Goal: Information Seeking & Learning: Learn about a topic

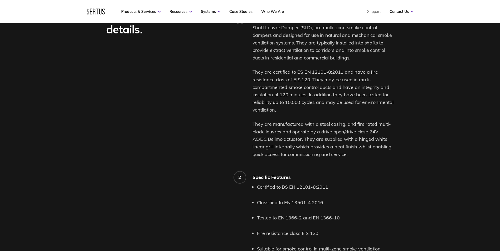
scroll to position [527, 0]
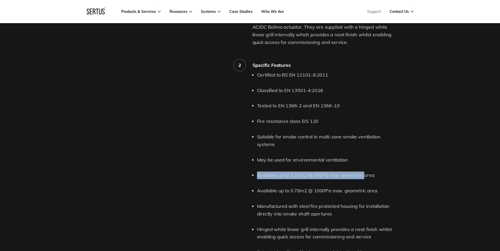
drag, startPoint x: 254, startPoint y: 176, endPoint x: 362, endPoint y: 176, distance: 108.2
click at [362, 176] on div "Certified to BS EN 12101-8:2011 Classified to EN 13501-4:2016 Tested to EN 1366…" at bounding box center [322, 186] width 141 height 231
drag, startPoint x: 362, startPoint y: 176, endPoint x: 350, endPoint y: 192, distance: 20.3
click at [350, 192] on li "Available up to 0.78m2 @ 1000Pa max. geometric area" at bounding box center [325, 191] width 137 height 8
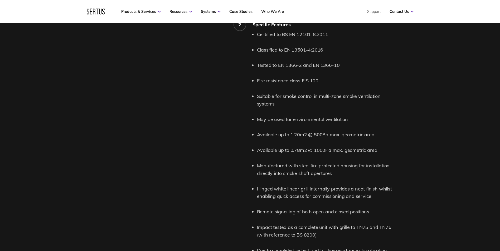
scroll to position [579, 0]
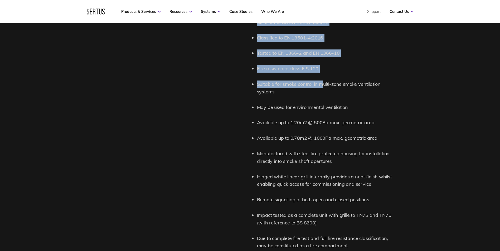
drag, startPoint x: 324, startPoint y: 73, endPoint x: 233, endPoint y: 74, distance: 90.9
click at [233, 74] on div "Product features and details. 1 Shaft [GEOGRAPHIC_DATA] Description Shaft Louvr…" at bounding box center [250, 52] width 288 height 412
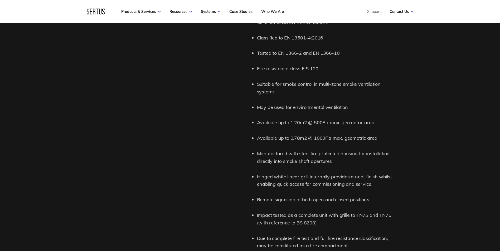
click at [338, 121] on li "Available up to 1.20m2 @ 500Pa max. geometric area" at bounding box center [325, 123] width 137 height 8
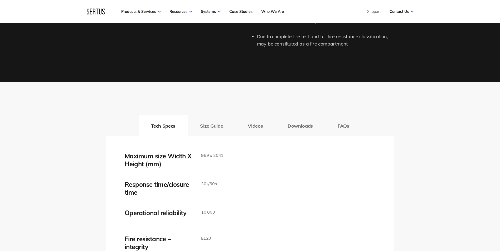
scroll to position [790, 0]
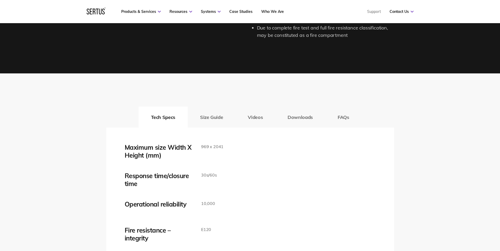
click at [207, 175] on p "30s/60s" at bounding box center [209, 175] width 16 height 7
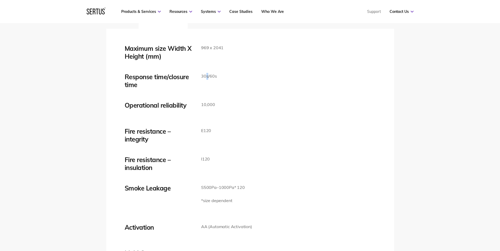
scroll to position [948, 0]
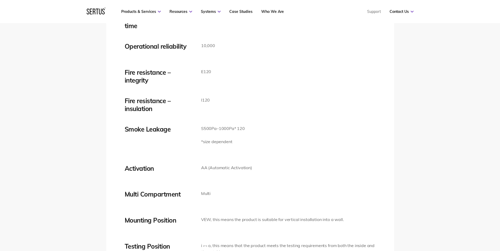
click at [214, 131] on p "S500Pa–1000Pa* 120" at bounding box center [223, 128] width 44 height 7
drag, startPoint x: 196, startPoint y: 143, endPoint x: 251, endPoint y: 144, distance: 55.6
click at [251, 144] on div "Smoke Leakage S500Pa–1000Pa* 120 *size dependent" at bounding box center [250, 138] width 251 height 27
drag, startPoint x: 232, startPoint y: 130, endPoint x: 195, endPoint y: 129, distance: 36.6
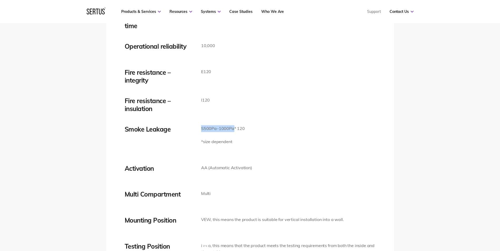
click at [195, 129] on div "Smoke Leakage S500Pa–1000Pa* 120 *size dependent" at bounding box center [250, 138] width 251 height 27
click at [265, 148] on div "Smoke Leakage S500Pa–1000Pa* 120 *size dependent" at bounding box center [250, 138] width 251 height 27
drag, startPoint x: 245, startPoint y: 126, endPoint x: 181, endPoint y: 126, distance: 63.5
click at [181, 126] on div "Smoke Leakage S500Pa–1000Pa* 120 *size dependent" at bounding box center [250, 138] width 251 height 27
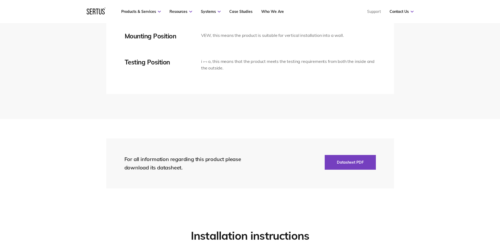
scroll to position [1053, 0]
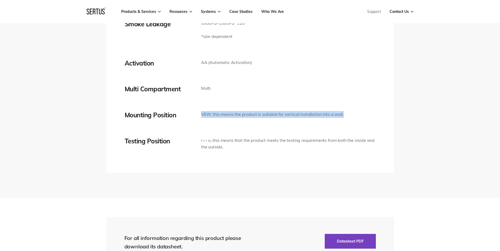
drag, startPoint x: 200, startPoint y: 115, endPoint x: 353, endPoint y: 115, distance: 153.0
click at [353, 115] on div "Mounting Position VEW, this means the product is suitable for vertical installa…" at bounding box center [250, 117] width 251 height 13
drag, startPoint x: 124, startPoint y: 116, endPoint x: 341, endPoint y: 115, distance: 217.8
click at [341, 115] on div "Maximum size Width X Height (mm) 969 x 2041 Response time/closure time 30s/60s …" at bounding box center [250, 18] width 288 height 309
drag, startPoint x: 341, startPoint y: 115, endPoint x: 361, endPoint y: 120, distance: 20.5
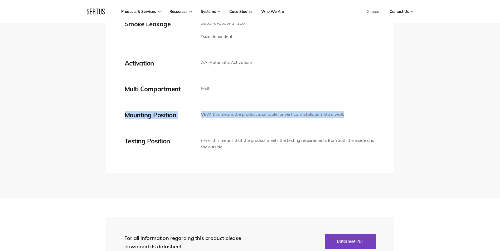
click at [361, 120] on div "Mounting Position VEW, this means the product is suitable for vertical installa…" at bounding box center [250, 117] width 251 height 13
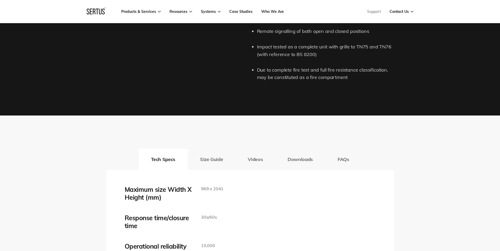
scroll to position [711, 0]
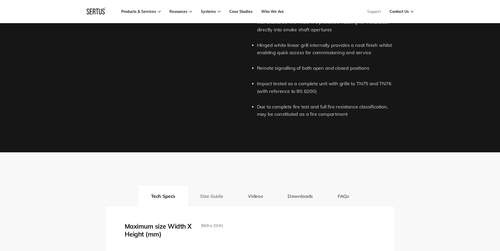
click at [216, 202] on button "Size Guide" at bounding box center [212, 196] width 48 height 21
click at [240, 198] on button "Videos" at bounding box center [255, 196] width 40 height 21
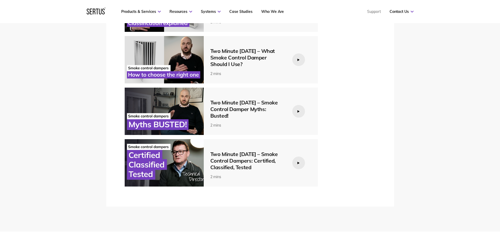
scroll to position [1027, 0]
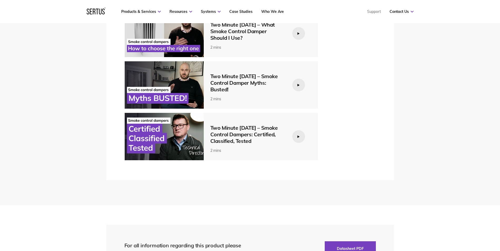
click at [195, 80] on img at bounding box center [164, 84] width 79 height 47
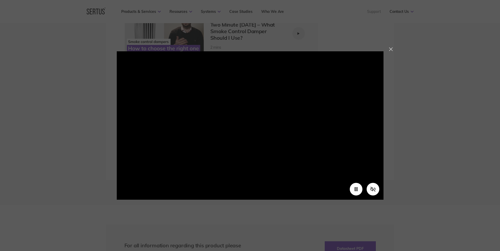
click at [389, 49] on div at bounding box center [391, 49] width 4 height 4
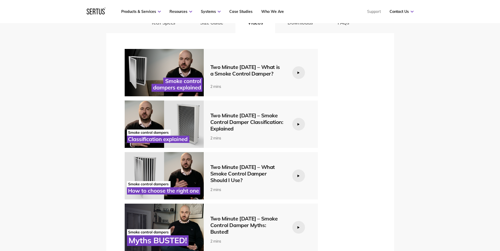
scroll to position [790, 0]
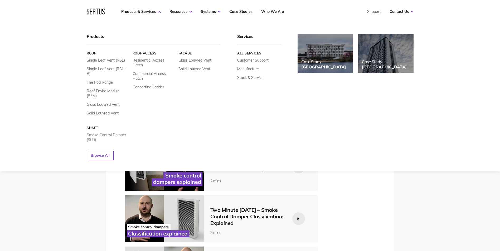
click at [114, 133] on link "Smoke Control Damper (SLD)" at bounding box center [108, 137] width 42 height 9
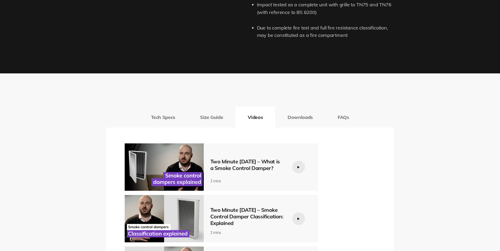
scroll to position [0, 0]
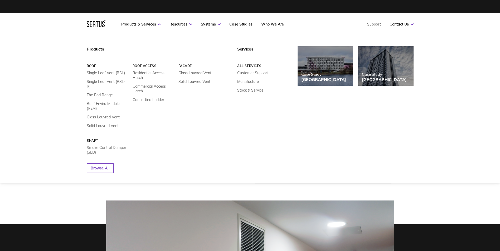
click at [113, 145] on link "Smoke Control Damper (SLD)" at bounding box center [108, 149] width 42 height 9
